Goal: Task Accomplishment & Management: Manage account settings

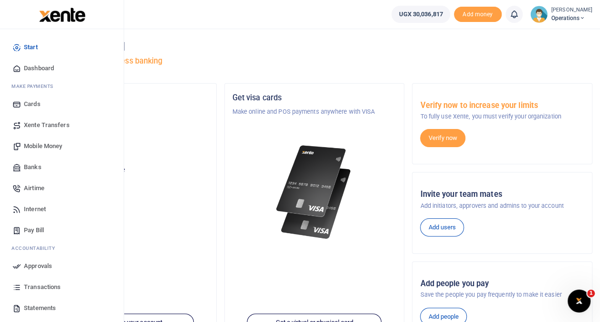
click at [40, 143] on span "Mobile Money" at bounding box center [43, 146] width 38 height 10
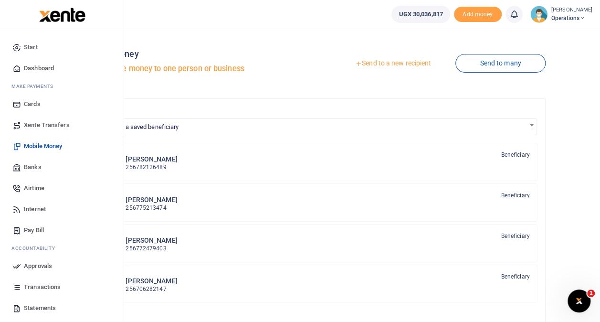
click at [32, 286] on span "Transactions" at bounding box center [42, 287] width 37 height 10
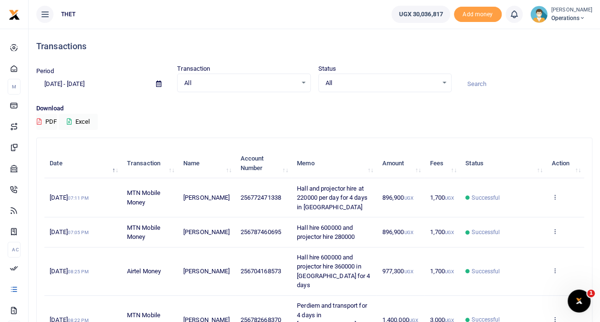
click at [552, 15] on span "Operations" at bounding box center [572, 18] width 41 height 9
click at [543, 66] on link "Logout" at bounding box center [573, 69] width 75 height 13
